Goal: Information Seeking & Learning: Learn about a topic

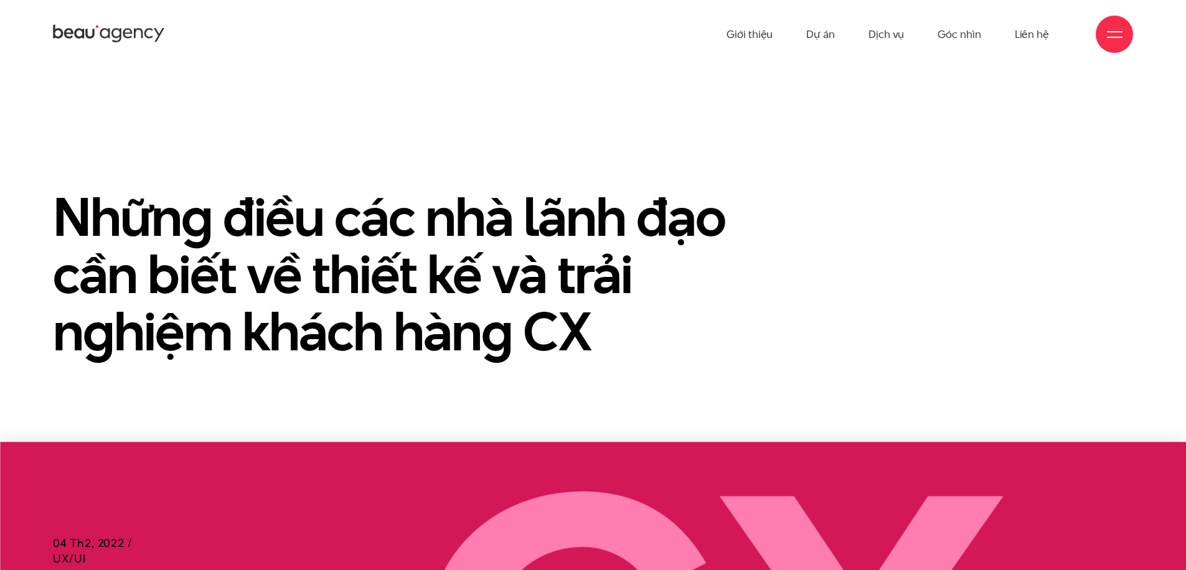
scroll to position [219, 0]
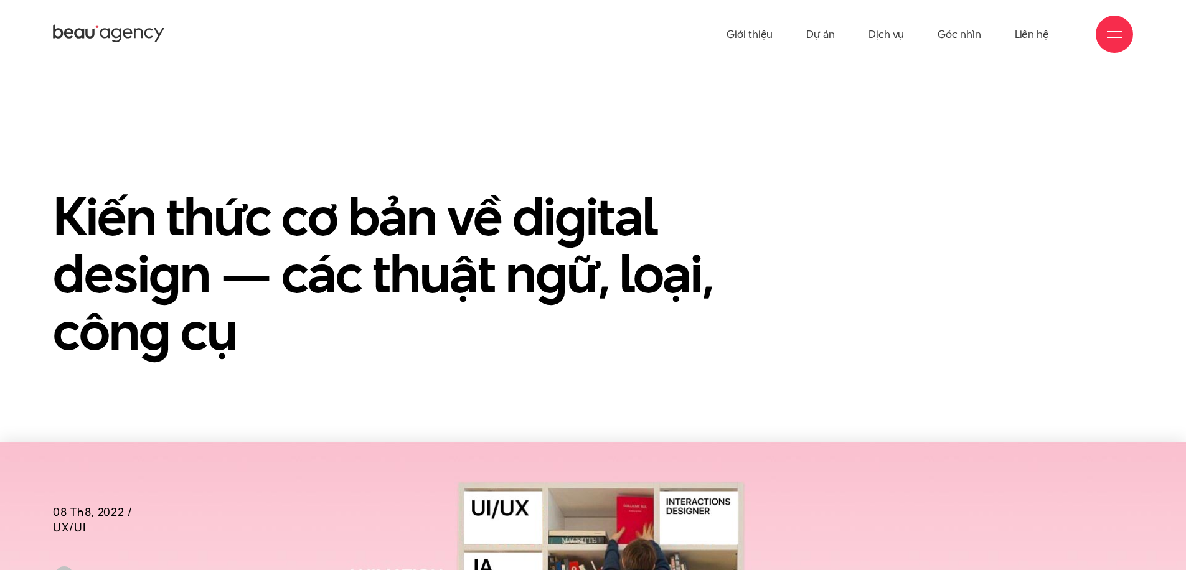
scroll to position [217, 0]
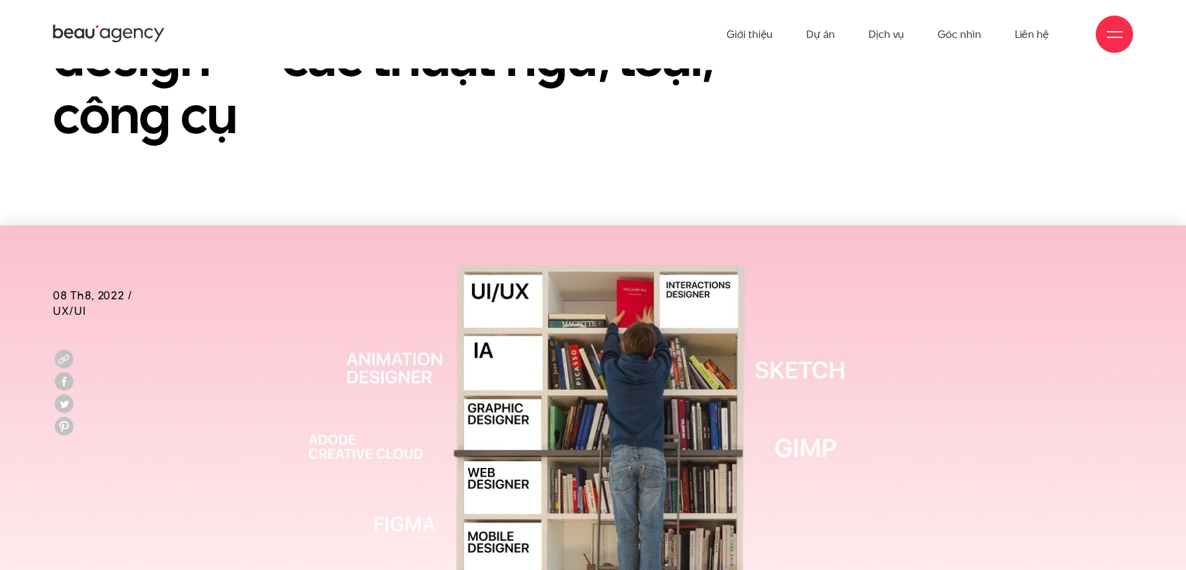
click at [894, 328] on img at bounding box center [593, 426] width 1186 height 402
